Goal: Ask a question

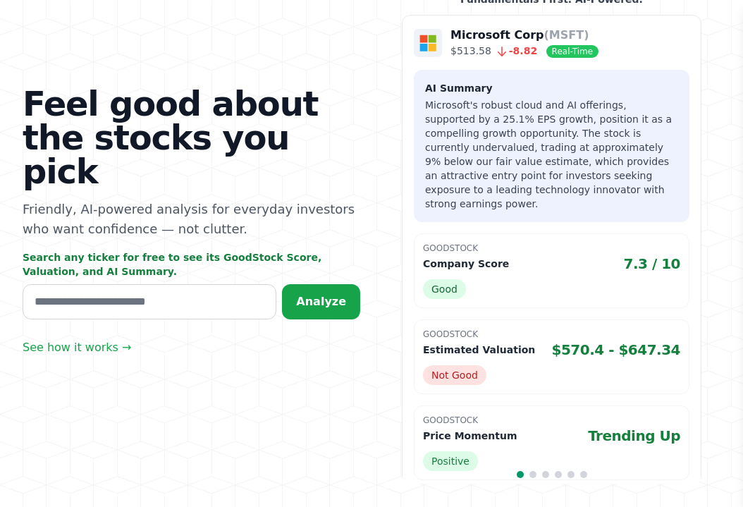
scroll to position [131, 0]
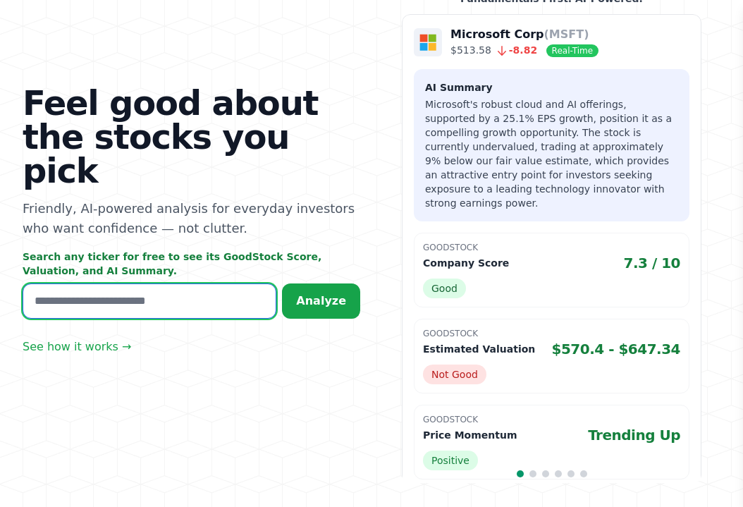
click at [94, 285] on input "text" at bounding box center [150, 300] width 254 height 35
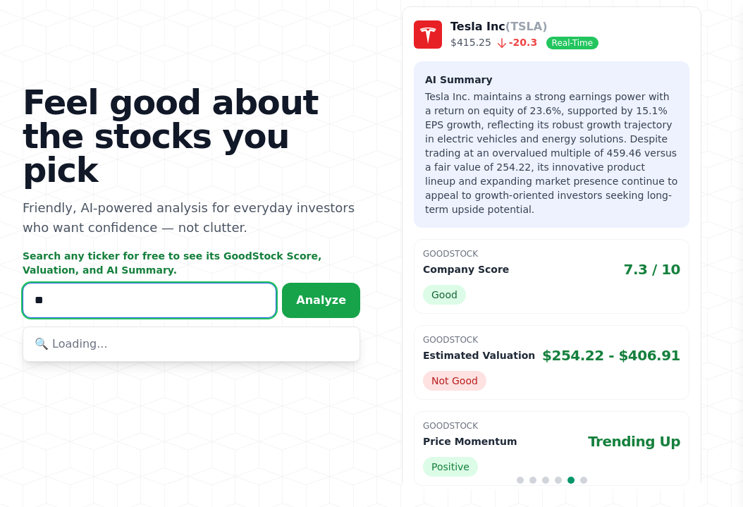
scroll to position [138, 0]
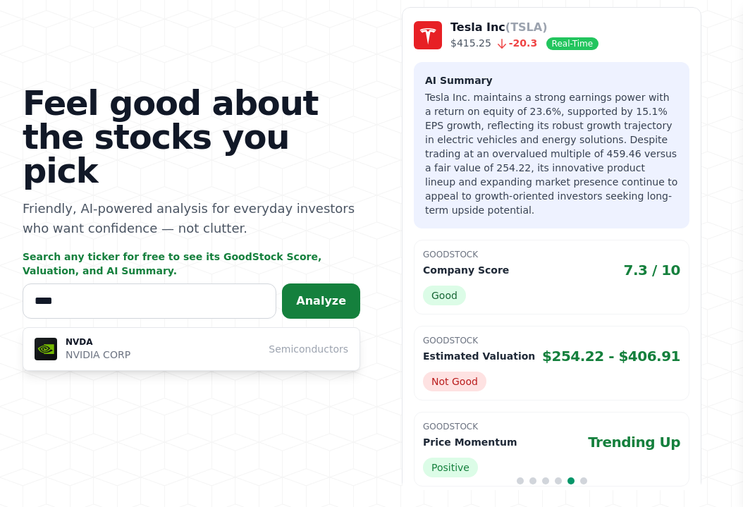
click at [344, 283] on button "Analyze" at bounding box center [321, 300] width 78 height 35
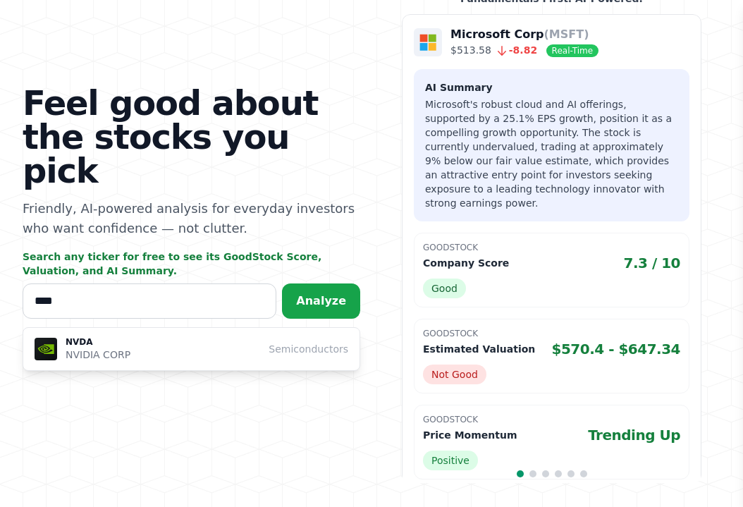
scroll to position [131, 0]
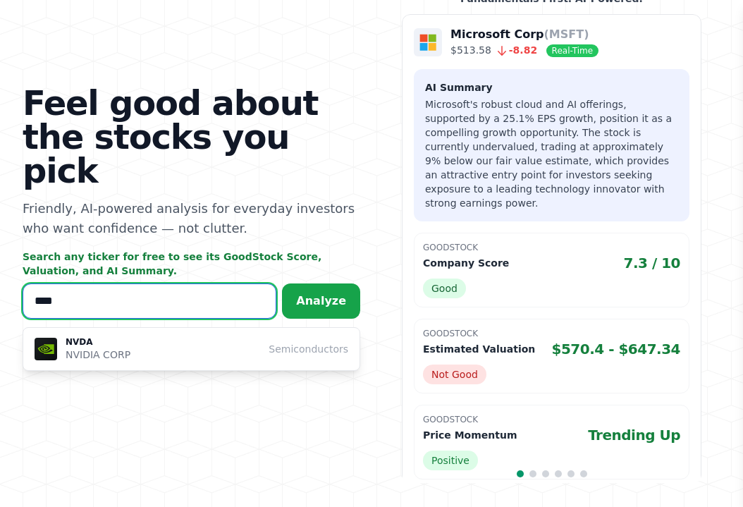
click at [73, 283] on input "****" at bounding box center [150, 300] width 254 height 35
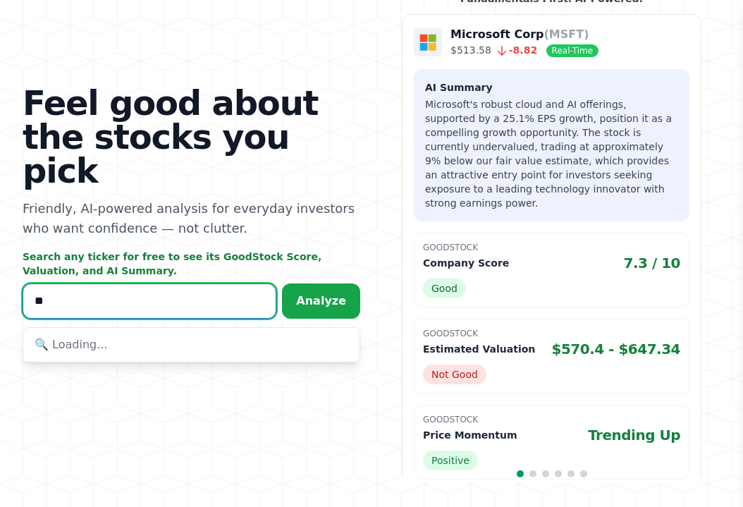
type input "*"
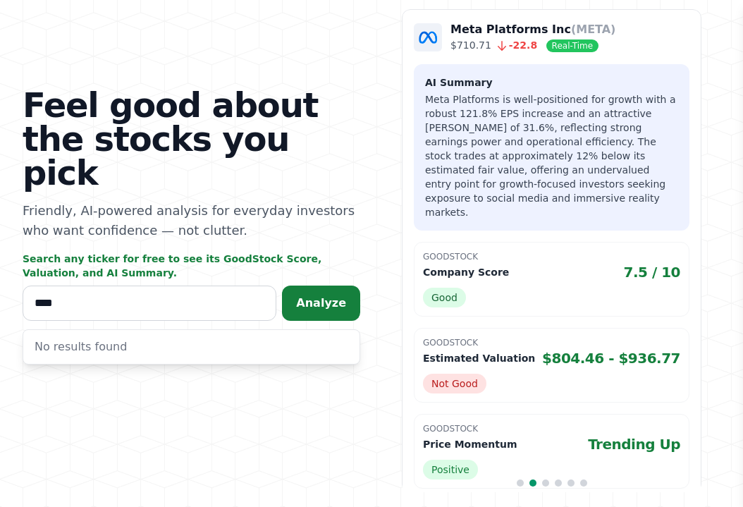
click at [324, 296] on span "Analyze" at bounding box center [321, 302] width 50 height 13
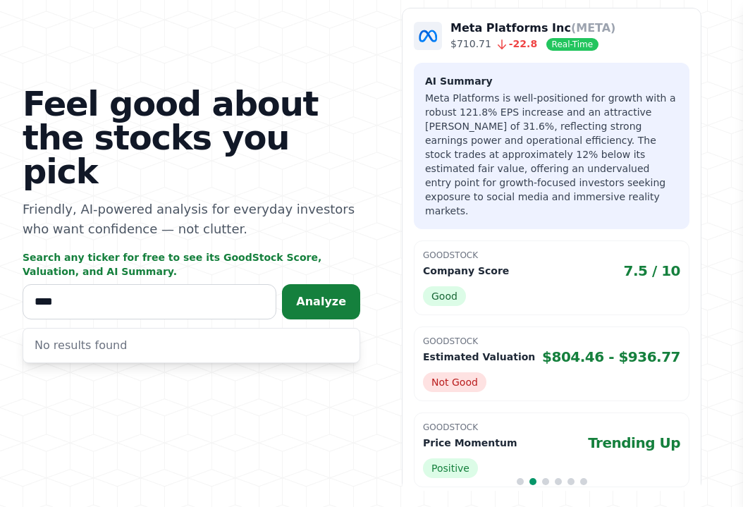
scroll to position [138, 0]
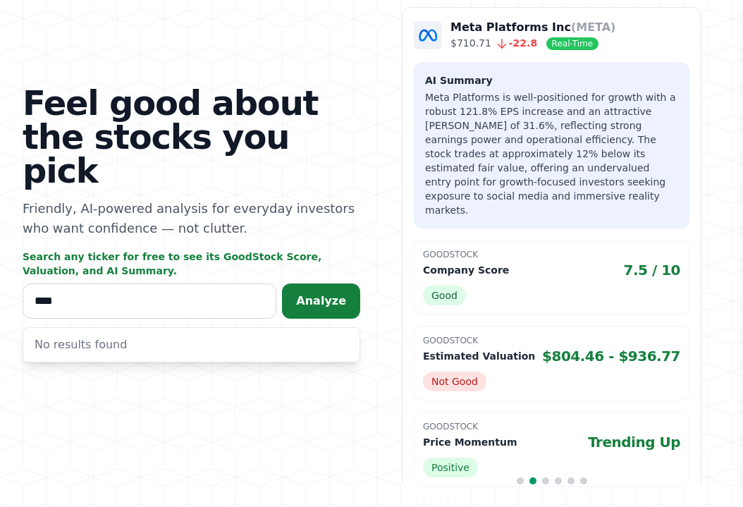
click at [326, 283] on button "Analyze" at bounding box center [321, 300] width 78 height 35
click at [334, 294] on span "Analyze" at bounding box center [321, 300] width 50 height 13
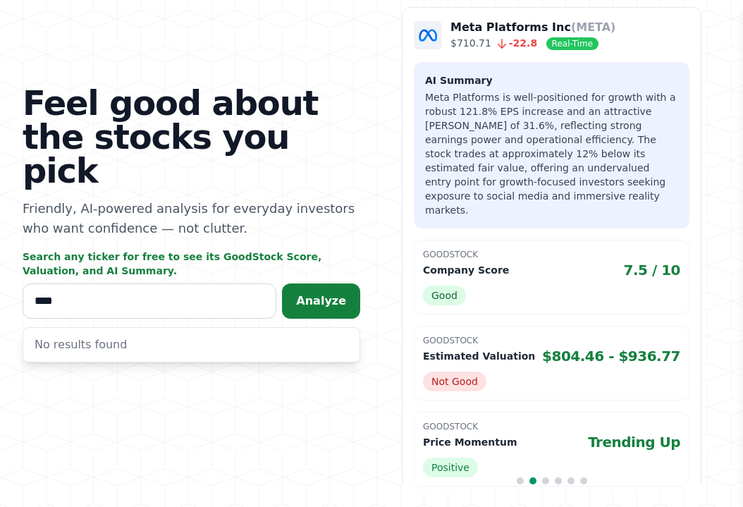
click at [334, 294] on span "Analyze" at bounding box center [321, 300] width 50 height 13
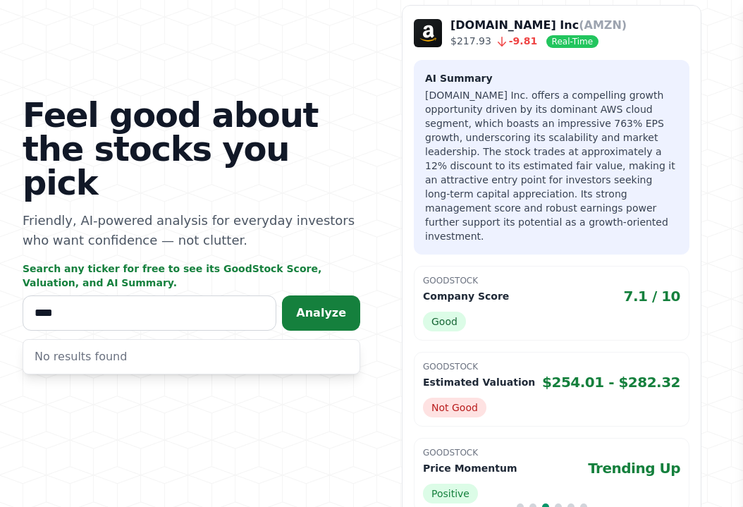
click at [317, 306] on span "Analyze" at bounding box center [321, 312] width 50 height 13
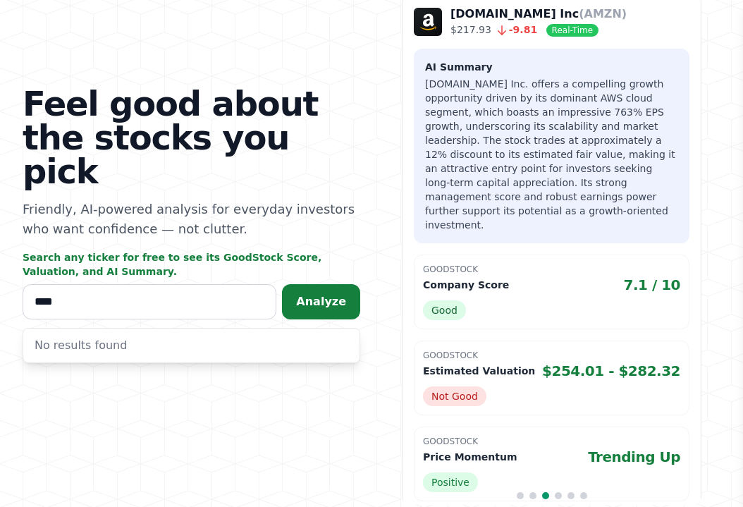
click at [317, 295] on span "Analyze" at bounding box center [321, 301] width 50 height 13
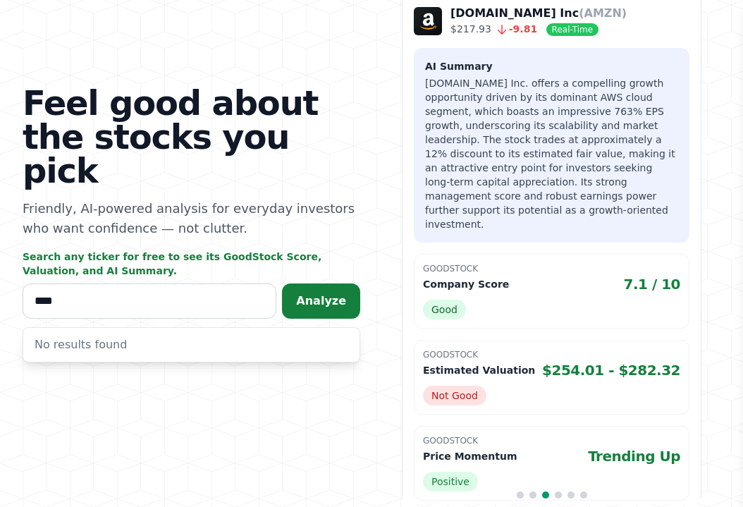
click at [314, 283] on button "Analyze" at bounding box center [321, 300] width 78 height 35
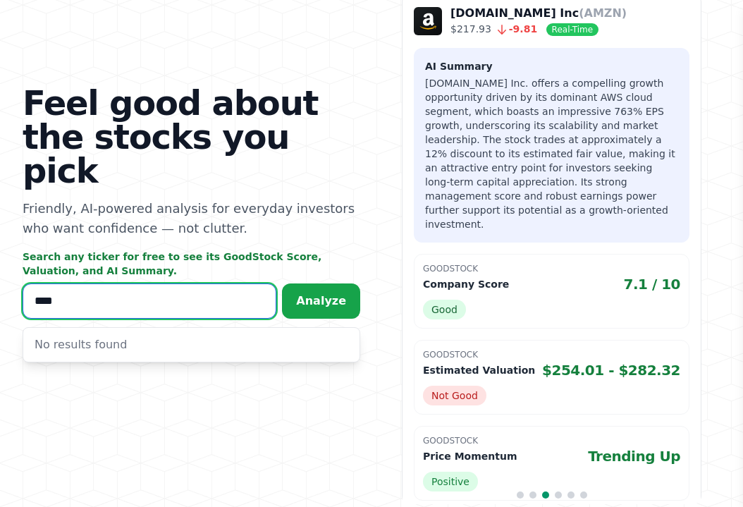
click at [87, 284] on input "****" at bounding box center [150, 300] width 254 height 35
type input "*"
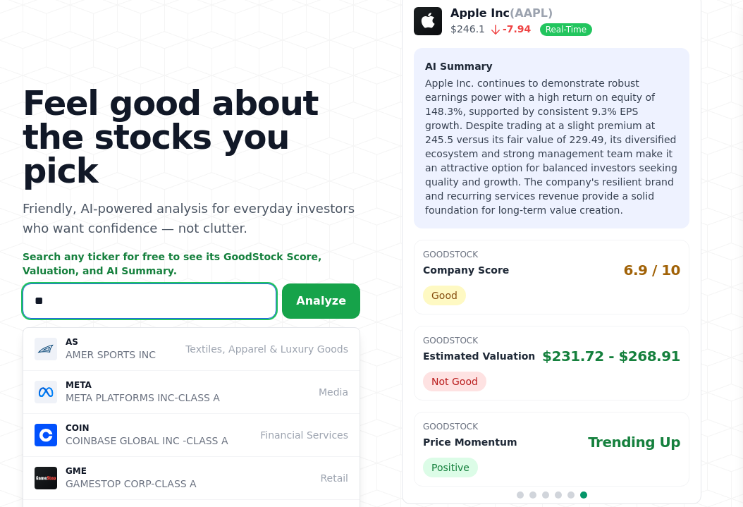
type input "*"
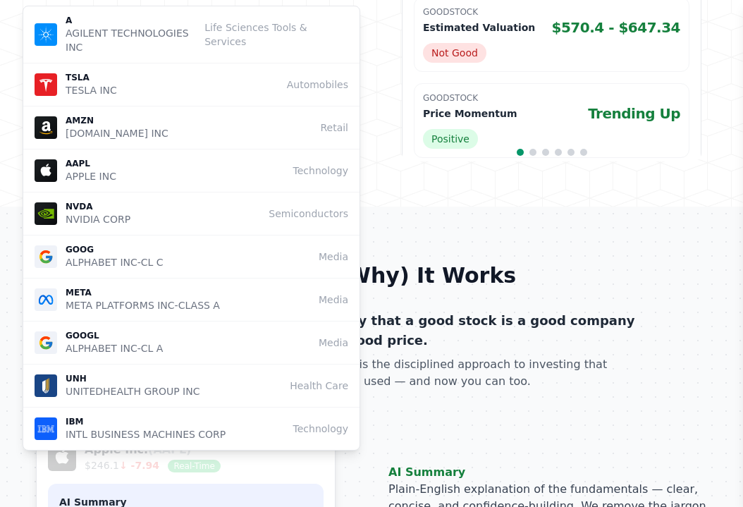
scroll to position [454, 0]
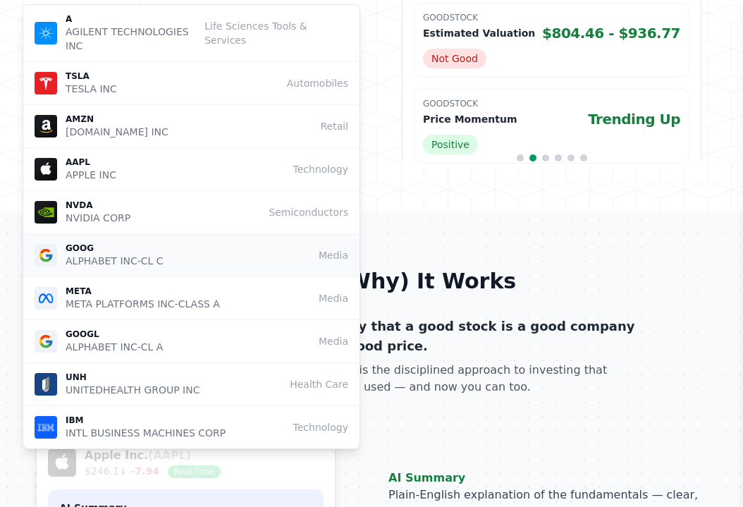
click at [86, 240] on button "GOOG ALPHABET INC-CL C Media" at bounding box center [191, 255] width 336 height 43
type input "****"
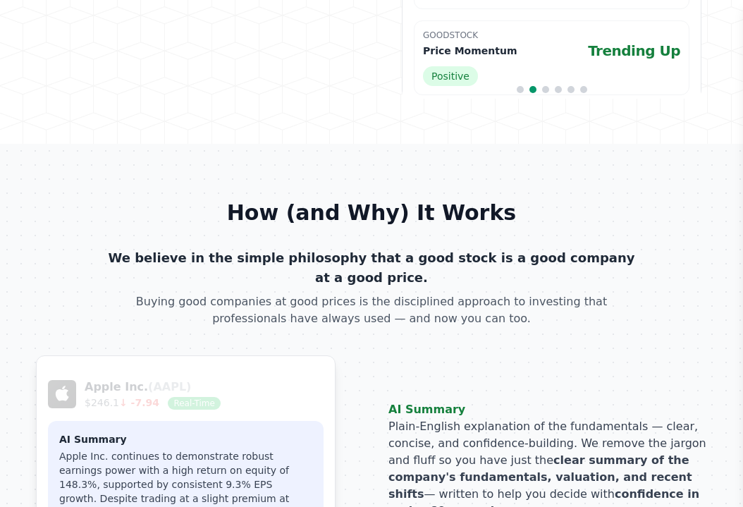
scroll to position [565, 0]
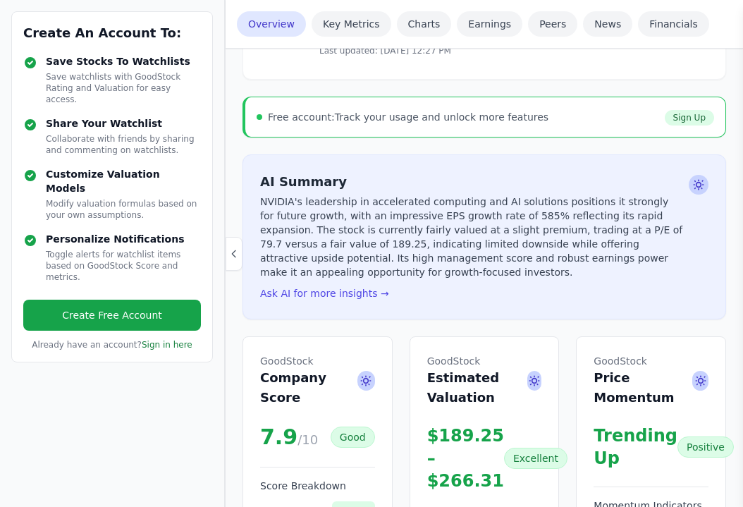
scroll to position [242, 0]
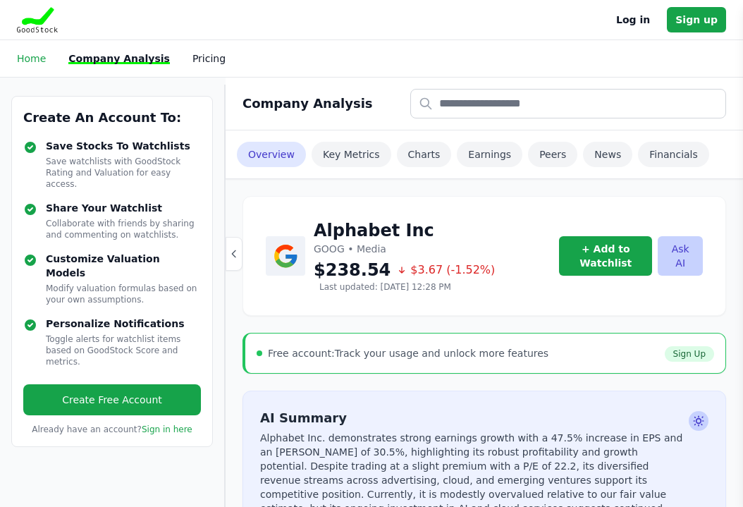
click at [37, 61] on link "Home" at bounding box center [31, 58] width 29 height 11
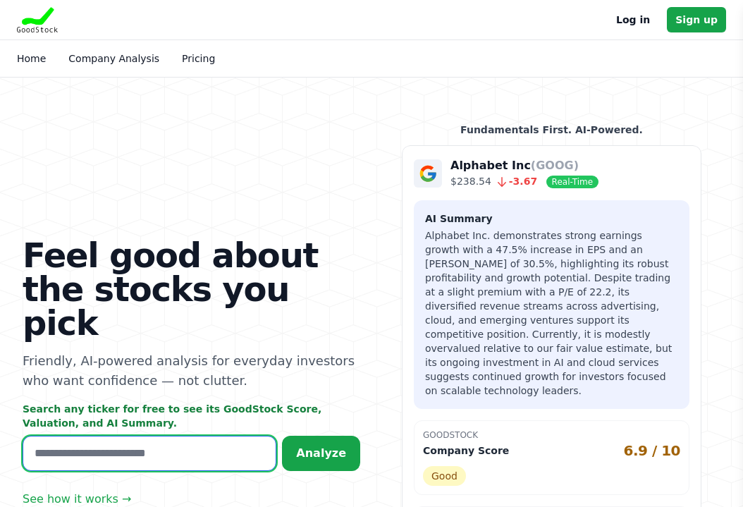
click at [130, 445] on input "text" at bounding box center [150, 453] width 254 height 35
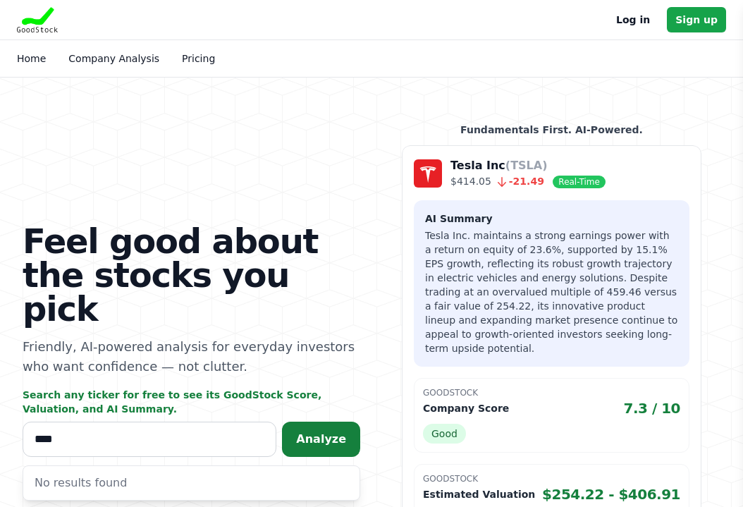
click at [314, 432] on span "Analyze" at bounding box center [321, 438] width 50 height 13
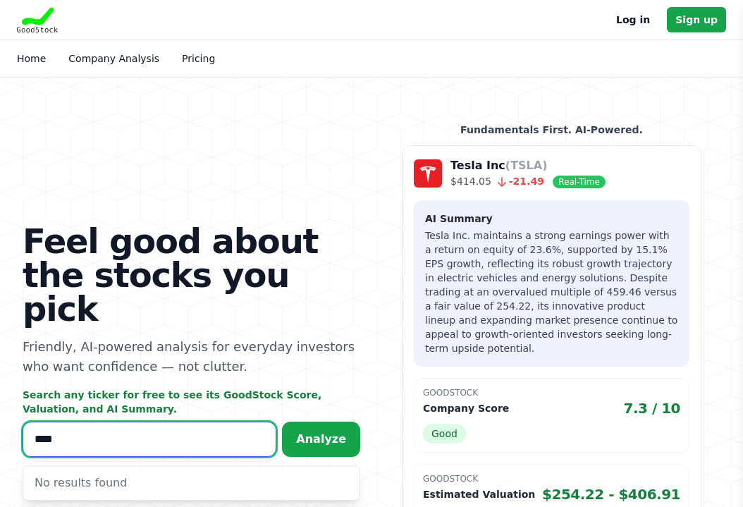
click at [87, 422] on input "****" at bounding box center [150, 439] width 254 height 35
type input "*"
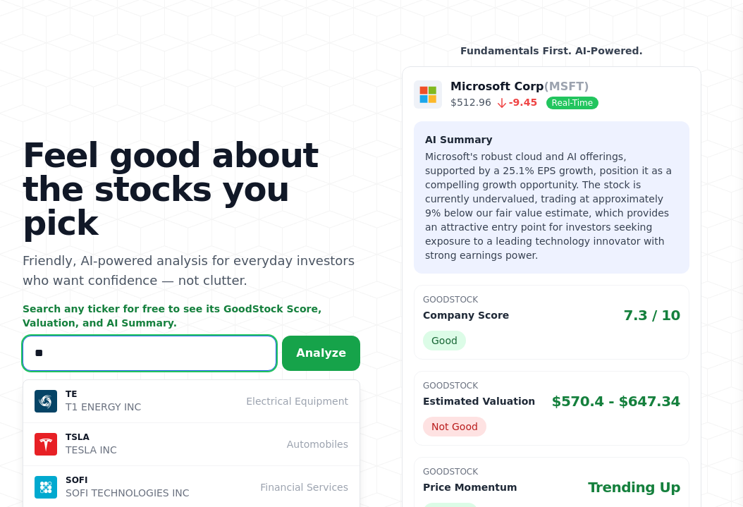
scroll to position [80, 0]
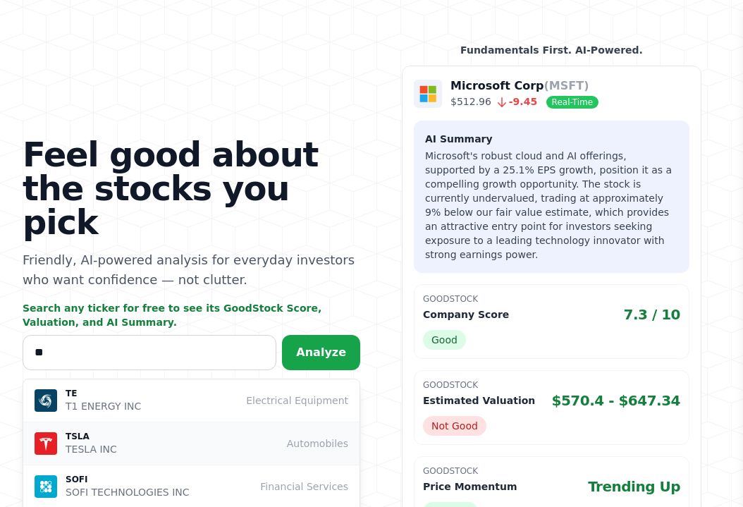
click at [93, 442] on p "TESLA INC" at bounding box center [91, 449] width 51 height 14
type input "****"
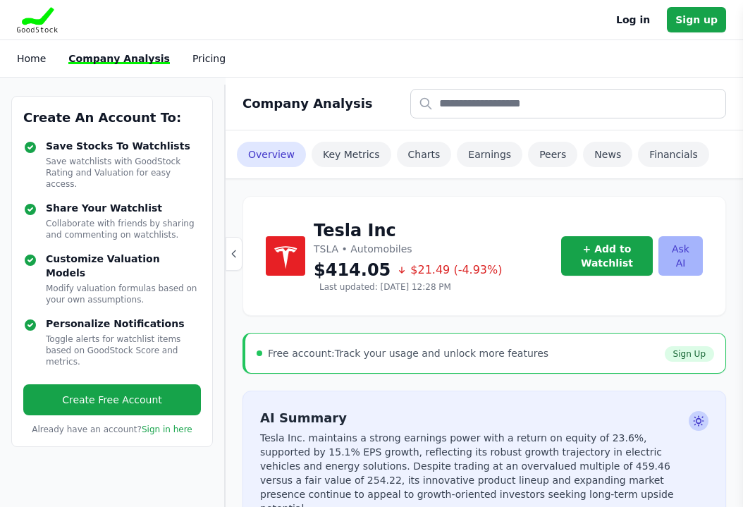
click at [686, 264] on button "Ask AI" at bounding box center [680, 255] width 44 height 39
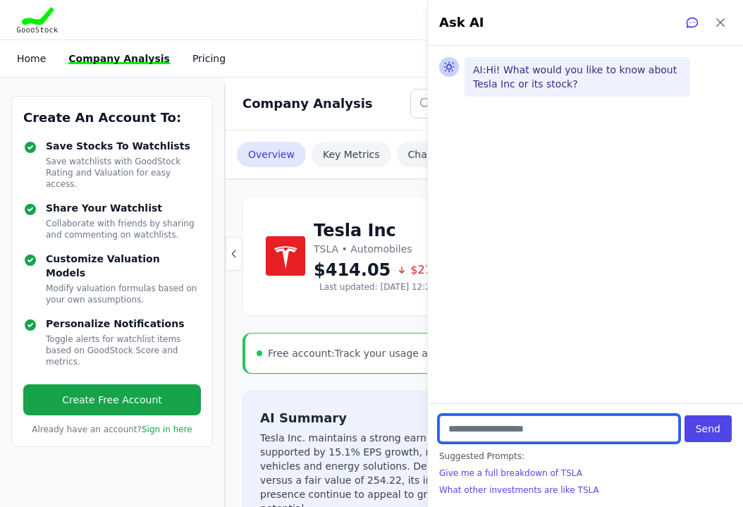
click at [457, 427] on input "text" at bounding box center [559, 428] width 240 height 27
type input "******"
click at [685, 415] on button "Send" at bounding box center [708, 428] width 47 height 27
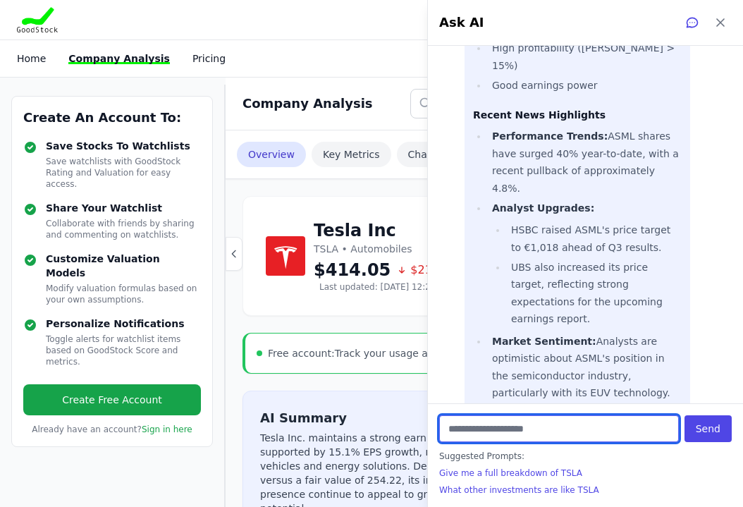
scroll to position [1244, 0]
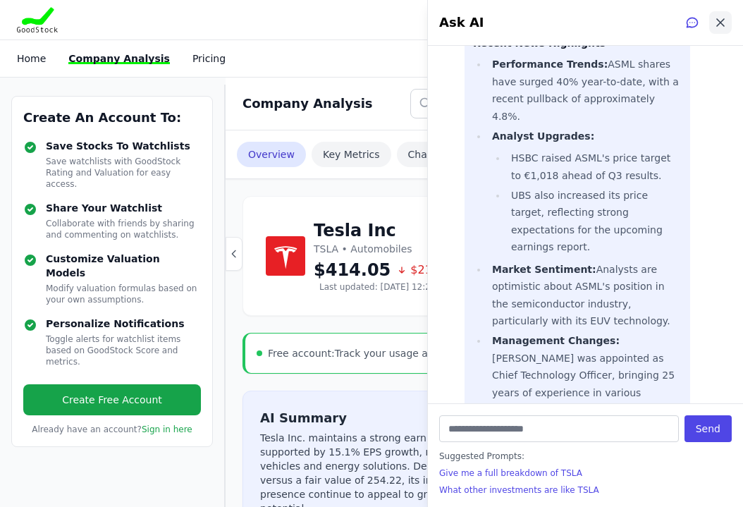
click at [722, 27] on icon at bounding box center [720, 23] width 14 height 14
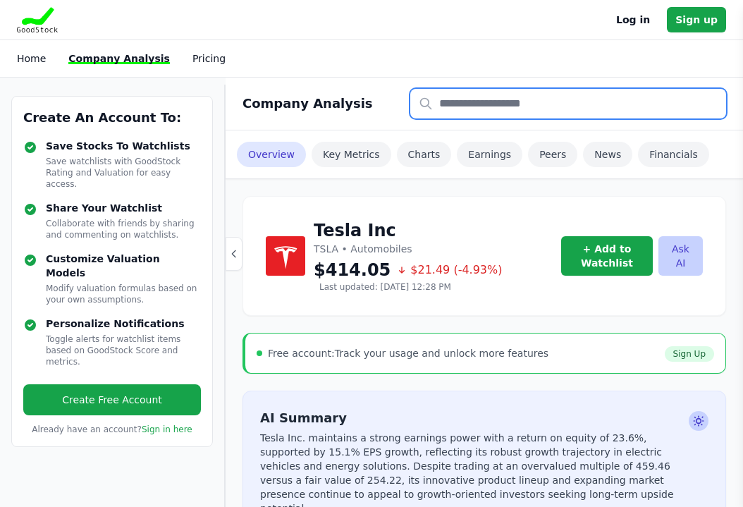
click at [532, 113] on input "text" at bounding box center [568, 104] width 316 height 30
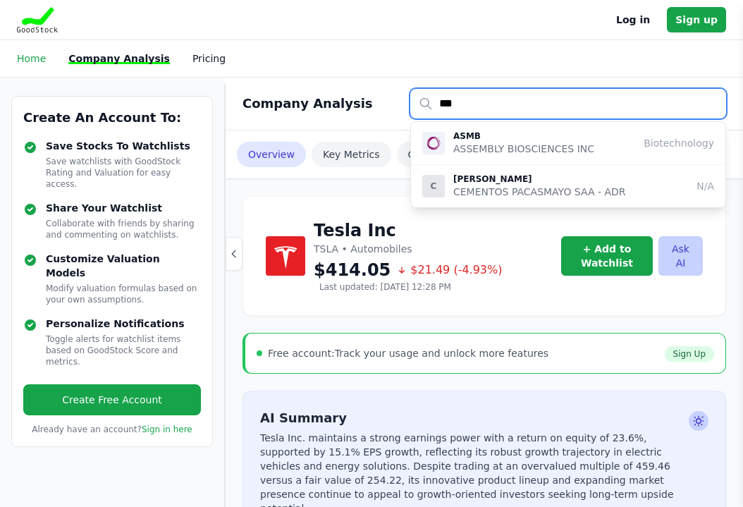
type input "***"
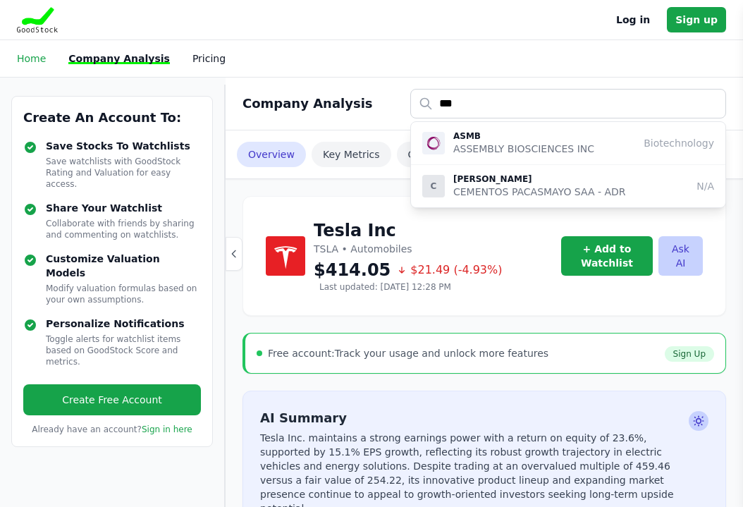
click at [39, 57] on link "Home" at bounding box center [31, 58] width 29 height 11
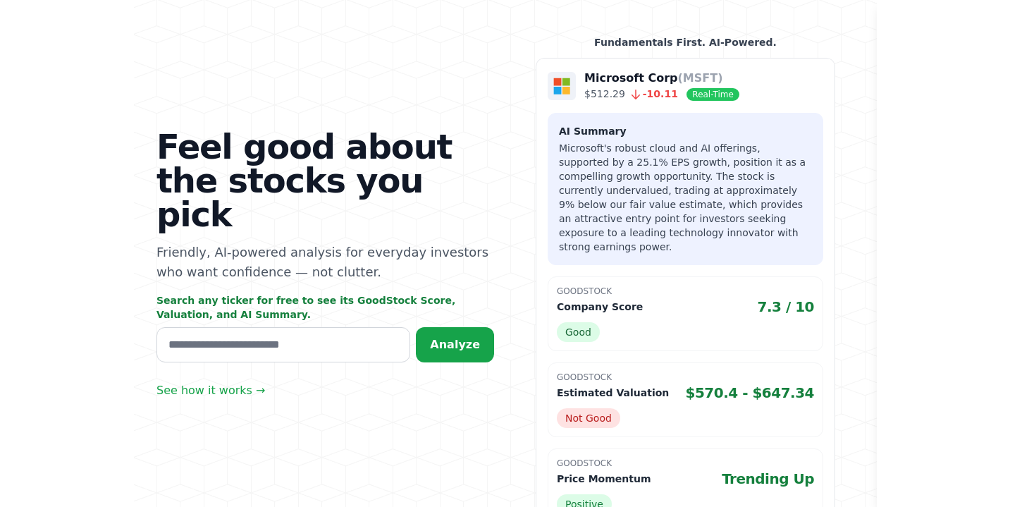
scroll to position [94, 0]
